Goal: Information Seeking & Learning: Understand process/instructions

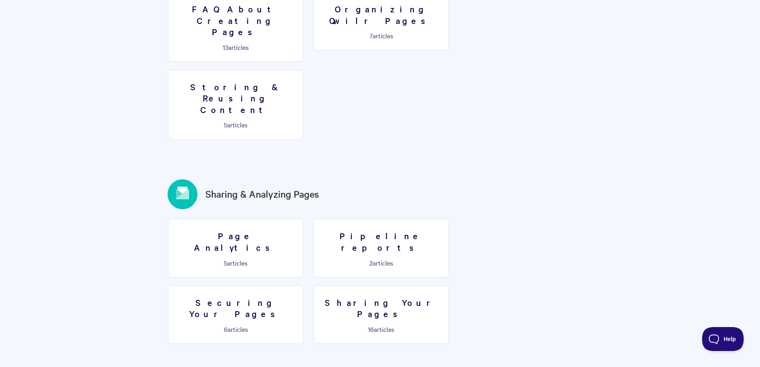
scroll to position [797, 0]
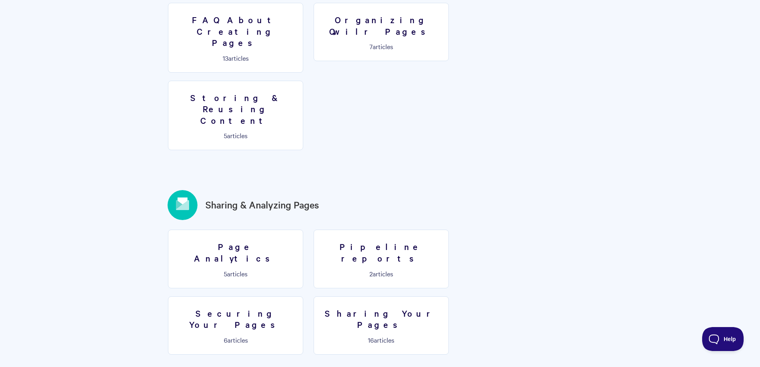
scroll to position [785, 0]
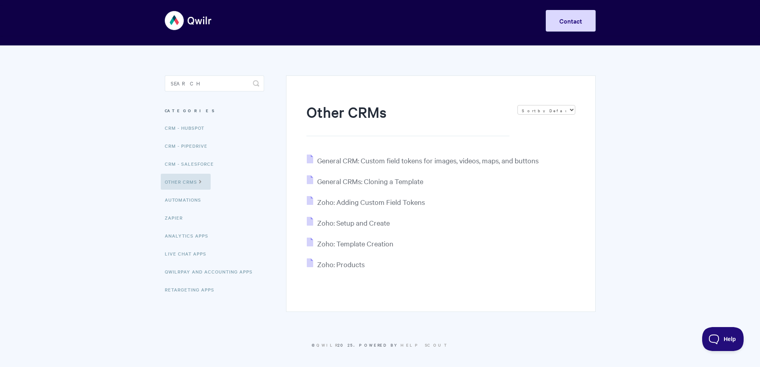
scroll to position [6, 0]
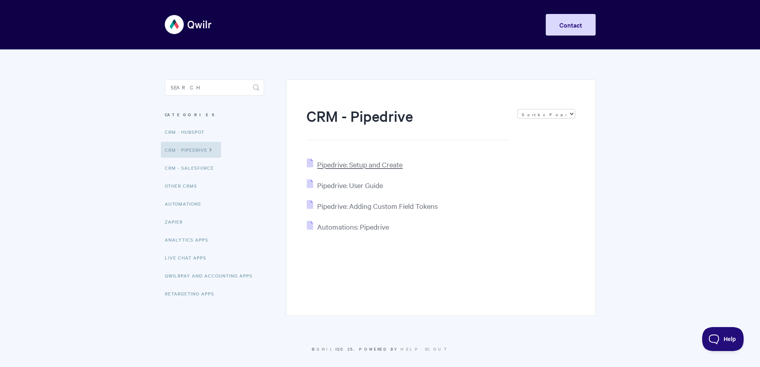
click at [368, 167] on span "Pipedrive: Setup and Create" at bounding box center [359, 164] width 85 height 9
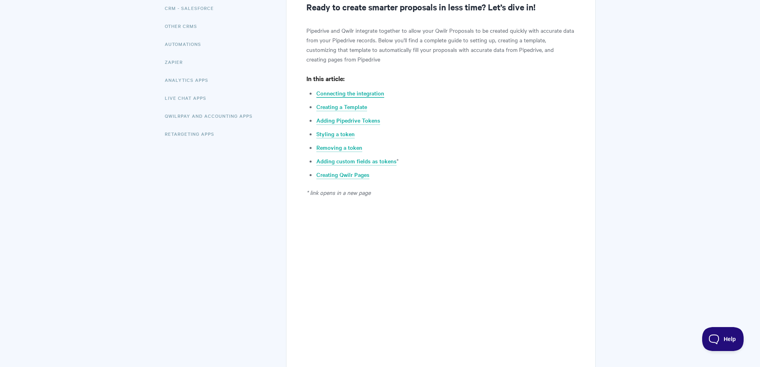
click at [356, 93] on link "Connecting the integration" at bounding box center [351, 93] width 68 height 9
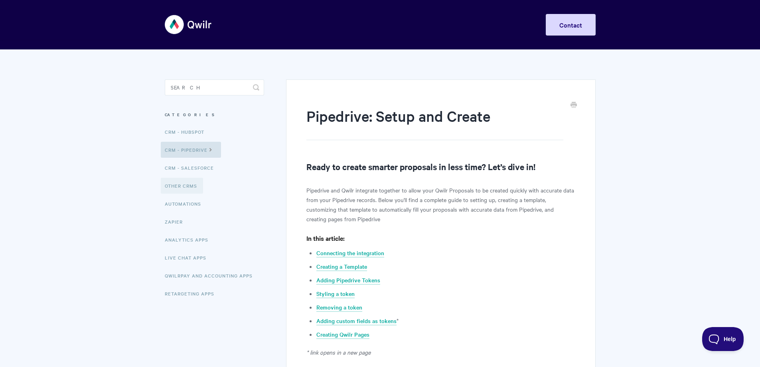
click at [184, 182] on link "Other CRMs" at bounding box center [182, 186] width 42 height 16
